Goal: Navigation & Orientation: Go to known website

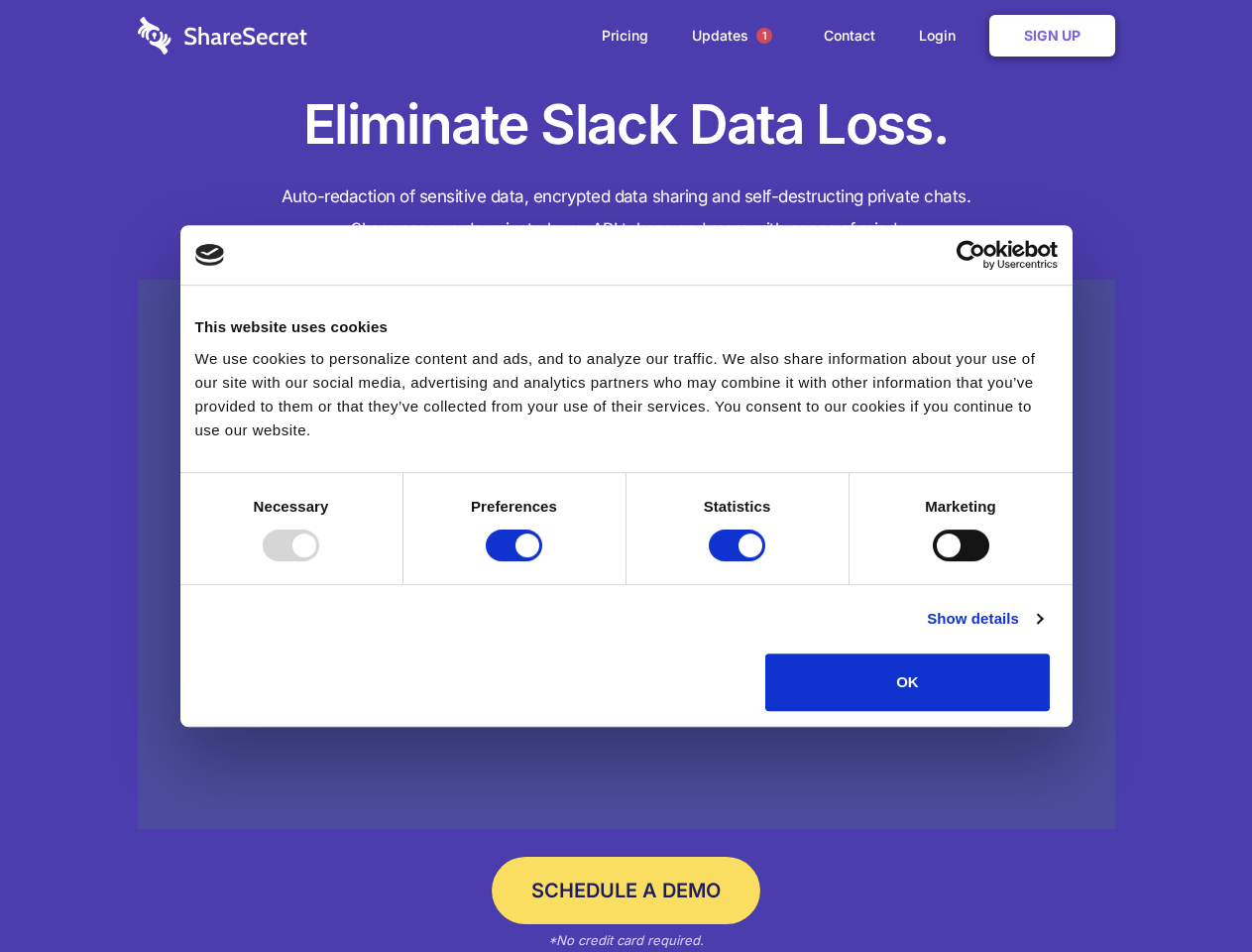
click at [319, 561] on div at bounding box center [291, 545] width 57 height 32
click at [543, 561] on input "Preferences" at bounding box center [514, 545] width 57 height 32
checkbox input "false"
click at [740, 561] on input "Statistics" at bounding box center [737, 545] width 57 height 32
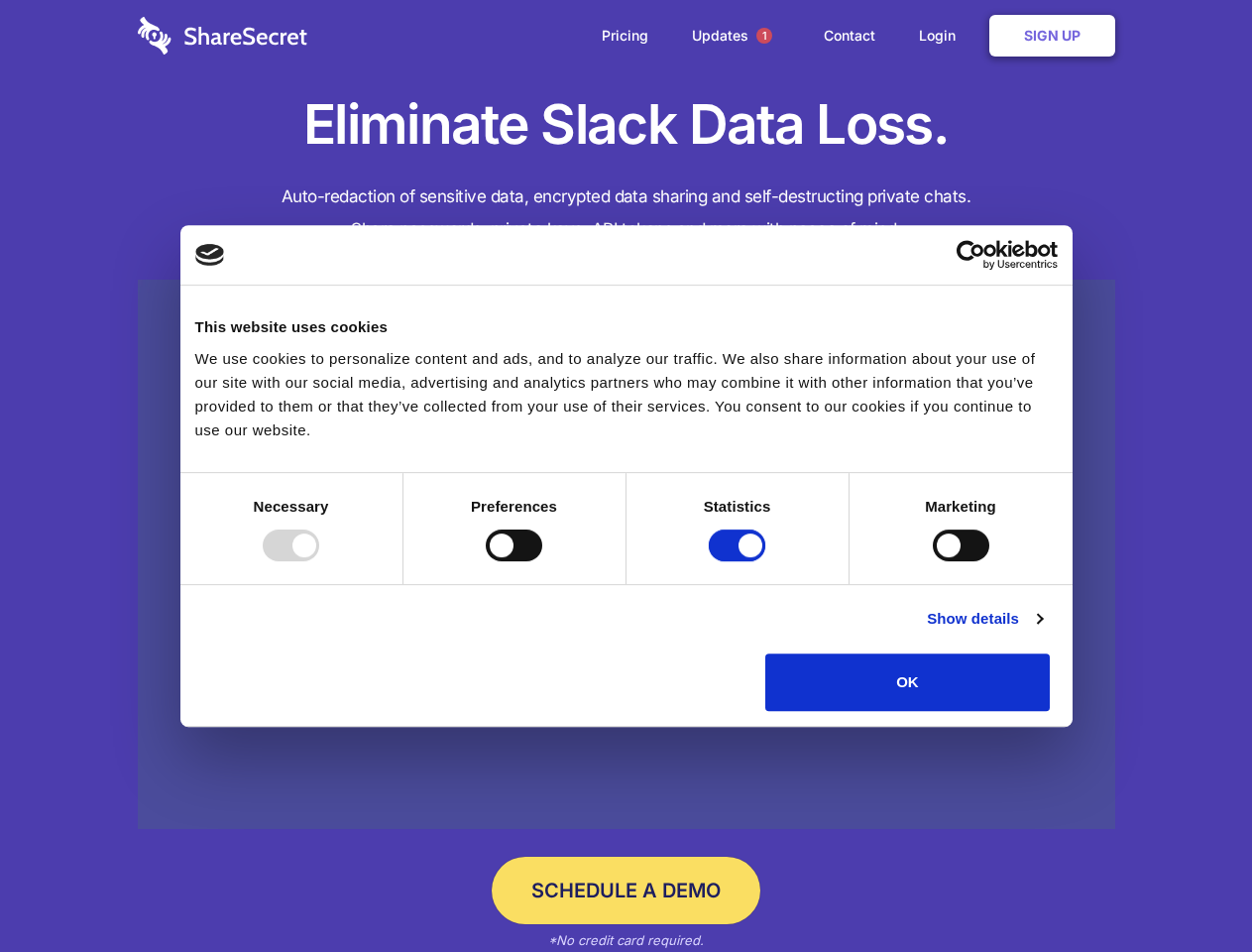
checkbox input "false"
click at [934, 561] on input "Marketing" at bounding box center [961, 545] width 57 height 32
checkbox input "true"
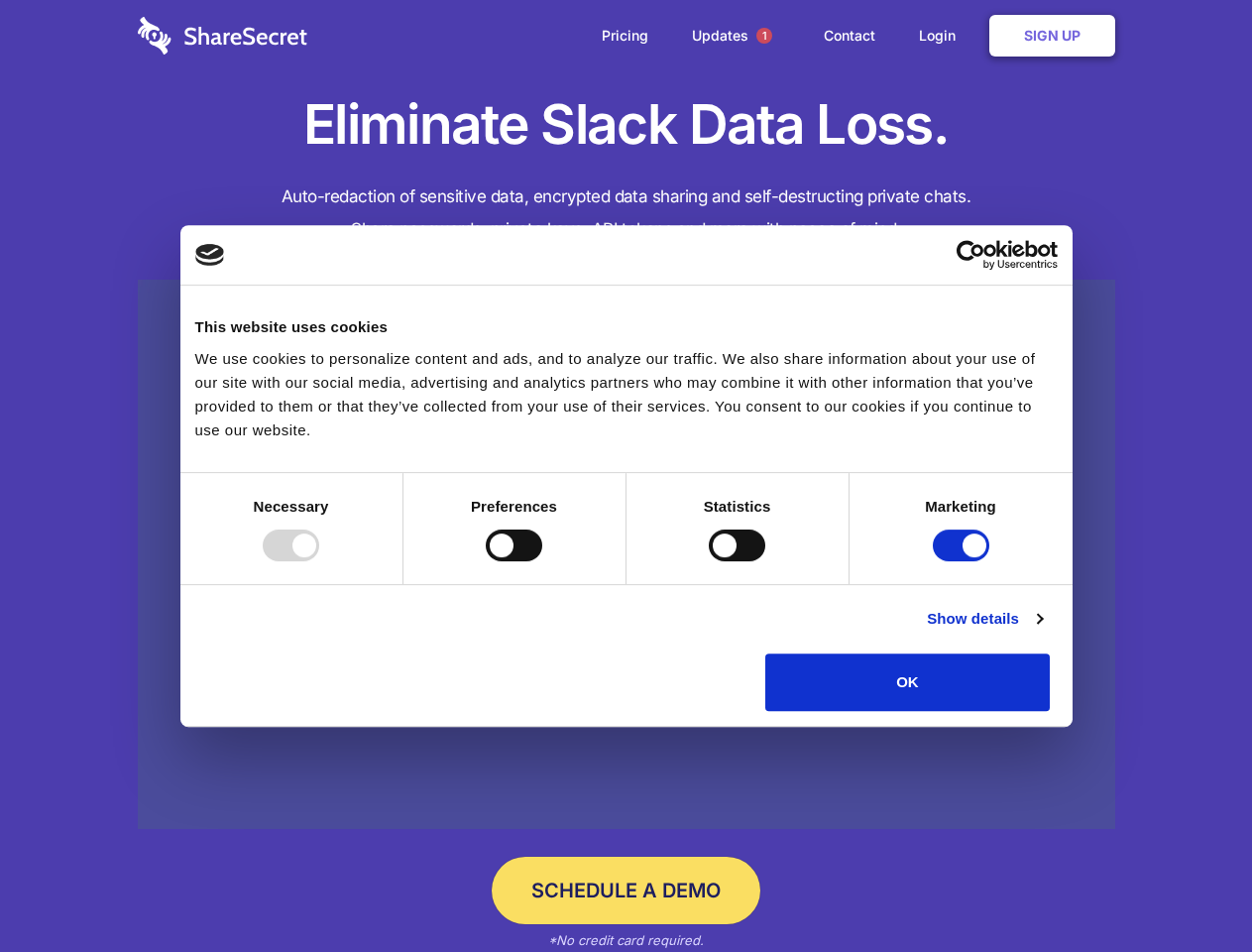
click at [1043, 631] on link "Show details" at bounding box center [985, 619] width 115 height 24
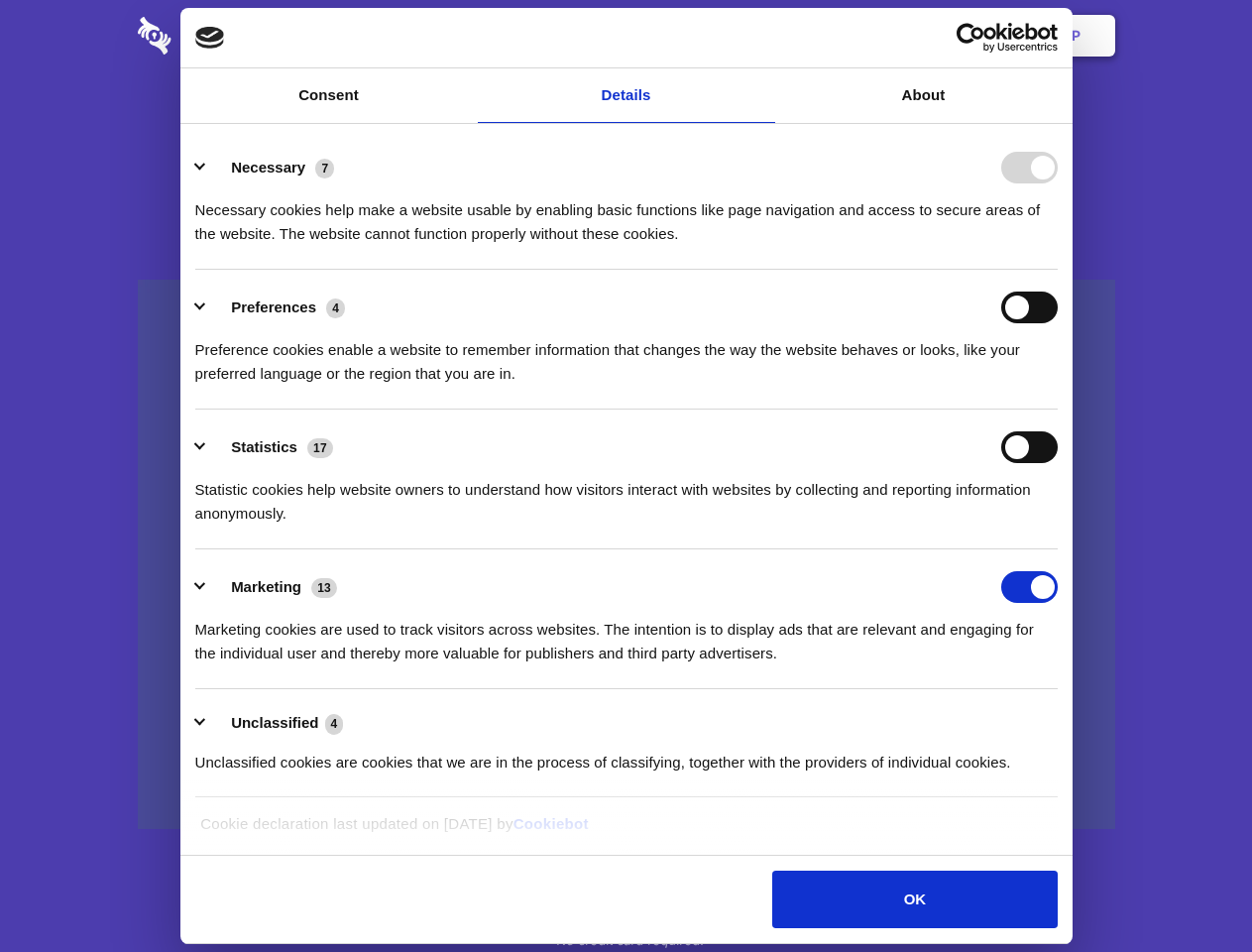
click at [1059, 270] on li "Necessary 7 Necessary cookies help make a website usable by enabling basic func…" at bounding box center [627, 199] width 863 height 140
